Goal: Task Accomplishment & Management: Use online tool/utility

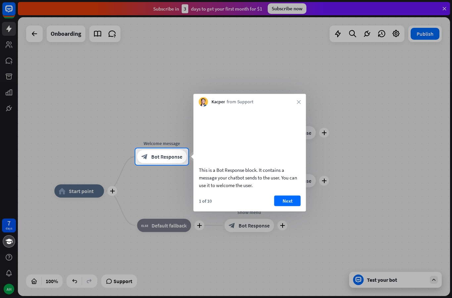
click at [288, 206] on button "Next" at bounding box center [287, 200] width 26 height 11
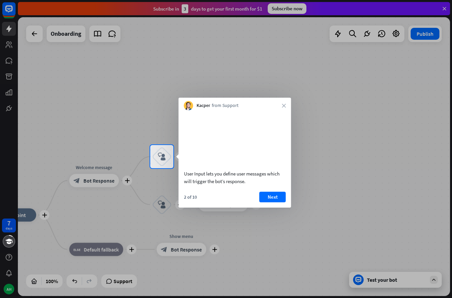
click at [275, 202] on button "Next" at bounding box center [272, 197] width 26 height 11
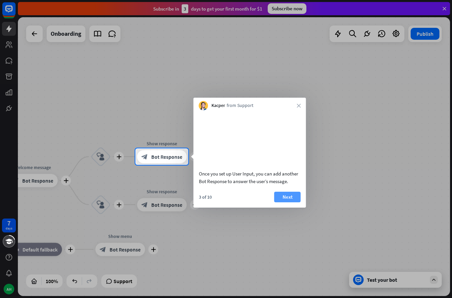
click at [283, 202] on button "Next" at bounding box center [287, 197] width 26 height 11
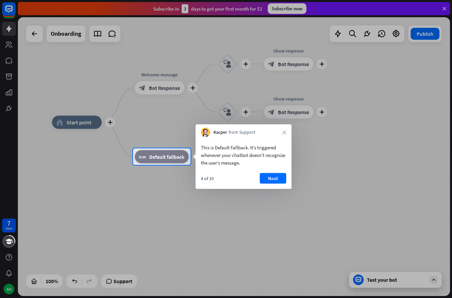
click at [272, 178] on button "Next" at bounding box center [273, 178] width 26 height 11
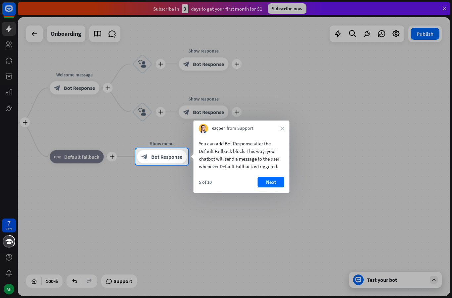
click at [263, 182] on button "Next" at bounding box center [271, 182] width 26 height 11
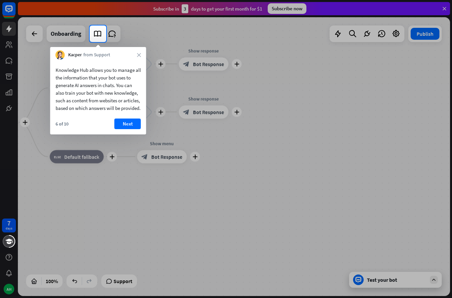
click at [127, 129] on button "Next" at bounding box center [127, 123] width 26 height 11
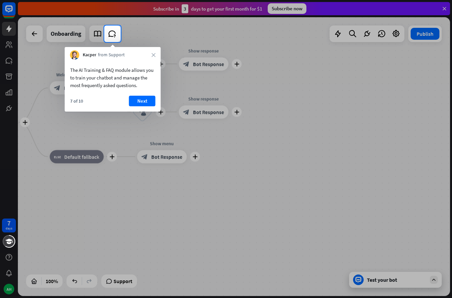
click at [136, 104] on button "Next" at bounding box center [142, 101] width 26 height 11
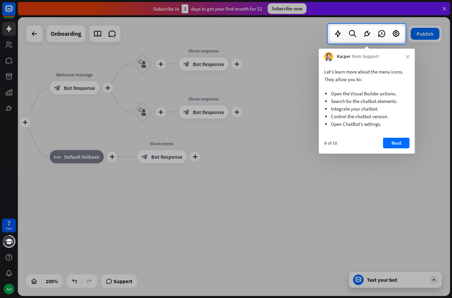
click at [383, 146] on div "8 of 10 Next" at bounding box center [367, 146] width 96 height 16
click at [389, 146] on button "Next" at bounding box center [396, 143] width 26 height 11
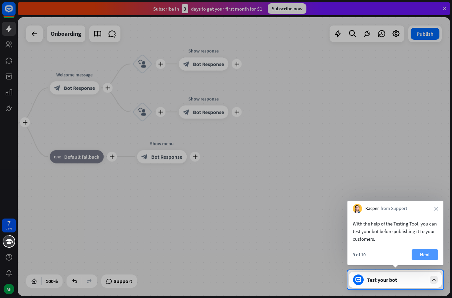
click at [425, 258] on button "Next" at bounding box center [425, 254] width 26 height 11
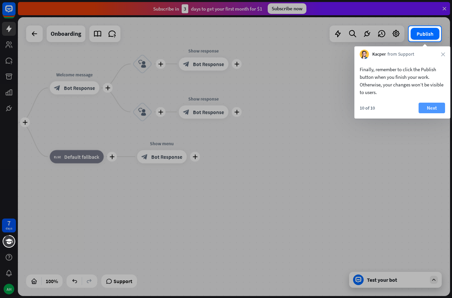
click at [431, 107] on button "Next" at bounding box center [432, 108] width 26 height 11
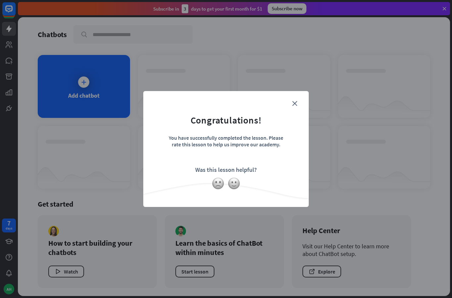
click at [299, 103] on form "Congratulations! You have successfully completed the lesson. Please rate this l…" at bounding box center [226, 138] width 149 height 79
click at [293, 105] on icon "close" at bounding box center [294, 103] width 5 height 5
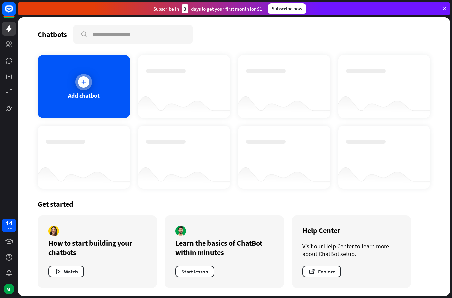
click at [84, 83] on icon at bounding box center [83, 82] width 7 height 7
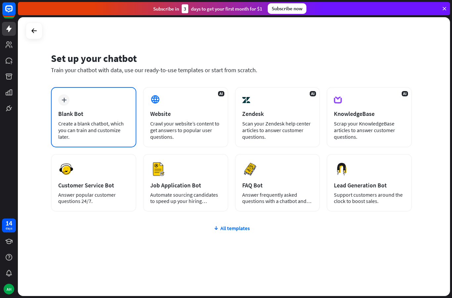
click at [78, 133] on div "Create a blank chatbot, which you can train and customize later." at bounding box center [93, 130] width 71 height 20
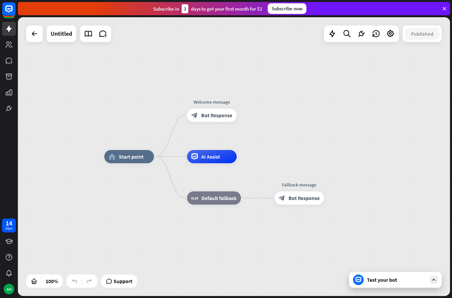
click at [438, 281] on div "Test your bot" at bounding box center [395, 280] width 93 height 16
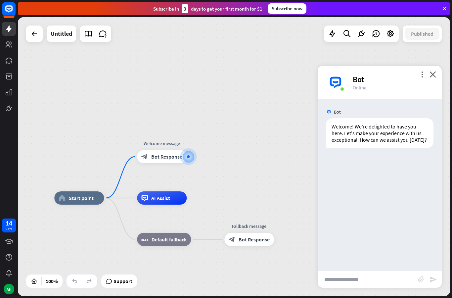
click at [353, 275] on input "text" at bounding box center [368, 279] width 100 height 17
drag, startPoint x: 367, startPoint y: 45, endPoint x: 317, endPoint y: 35, distance: 51.5
click at [317, 35] on div "home_2 Start point Welcome message block_bot_response Bot Response AI Assist bl…" at bounding box center [234, 156] width 432 height 279
click at [347, 277] on input "text" at bounding box center [368, 279] width 100 height 17
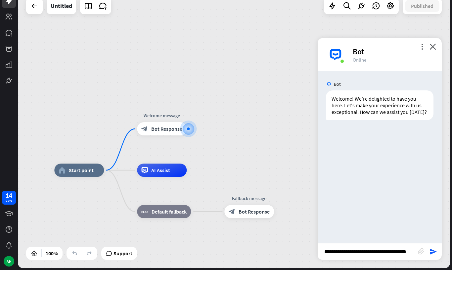
type input "**********"
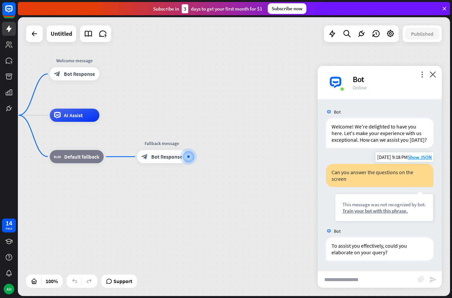
drag, startPoint x: 370, startPoint y: 203, endPoint x: 370, endPoint y: 176, distance: 27.5
click at [370, 203] on div "Bot Welcome! We're delighted to have you here. Let's make your experience with …" at bounding box center [380, 185] width 124 height 172
click at [178, 156] on span "Bot Response" at bounding box center [166, 156] width 31 height 7
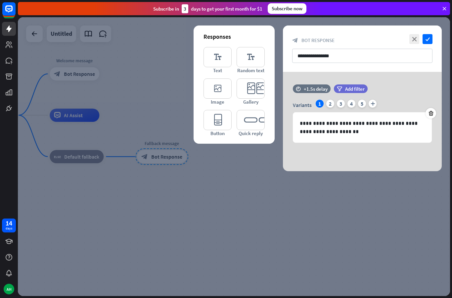
click at [167, 170] on div at bounding box center [234, 156] width 432 height 279
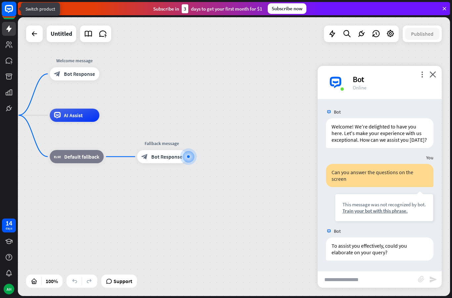
click at [10, 6] on icon at bounding box center [9, 9] width 8 height 8
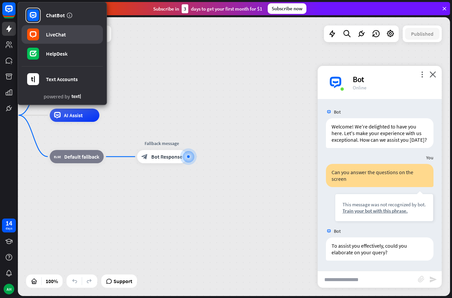
click at [38, 37] on rect at bounding box center [33, 34] width 12 height 12
